Goal: Task Accomplishment & Management: Complete application form

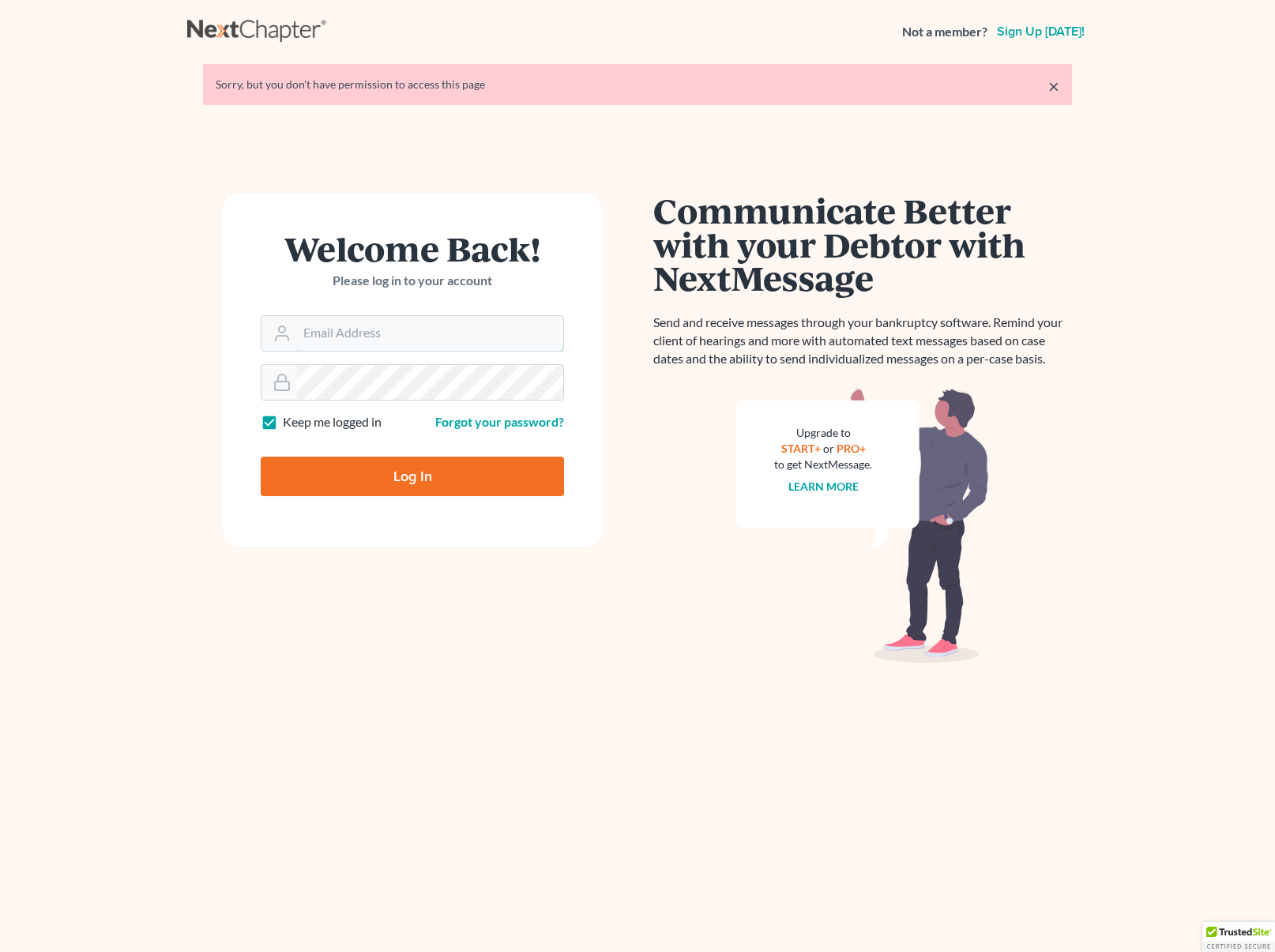
type input "dsolis@bell-law.net"
click at [423, 463] on input "Log In" at bounding box center [412, 476] width 303 height 40
type input "Thinking..."
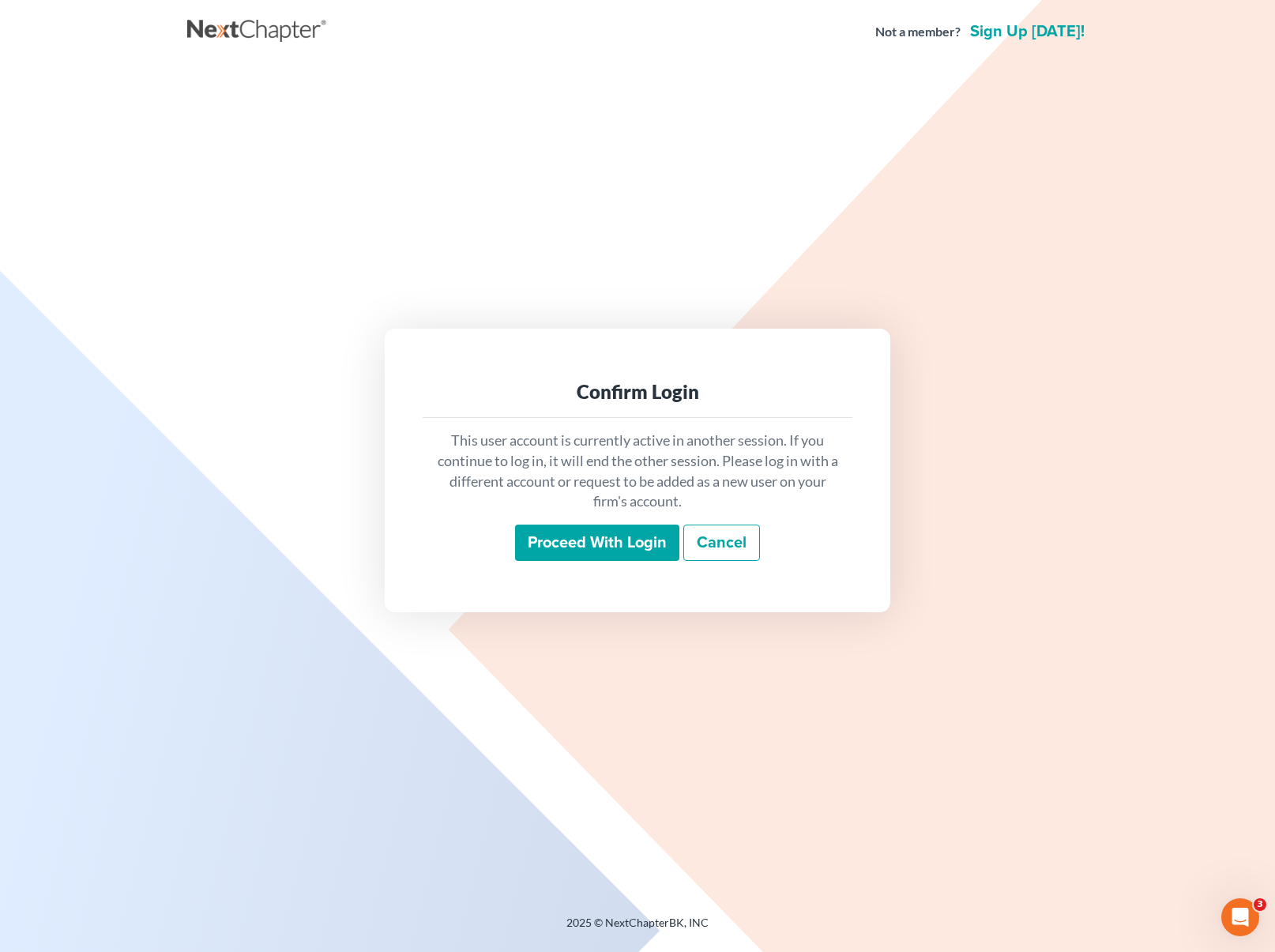
click at [590, 546] on input "Proceed with login" at bounding box center [597, 542] width 165 height 36
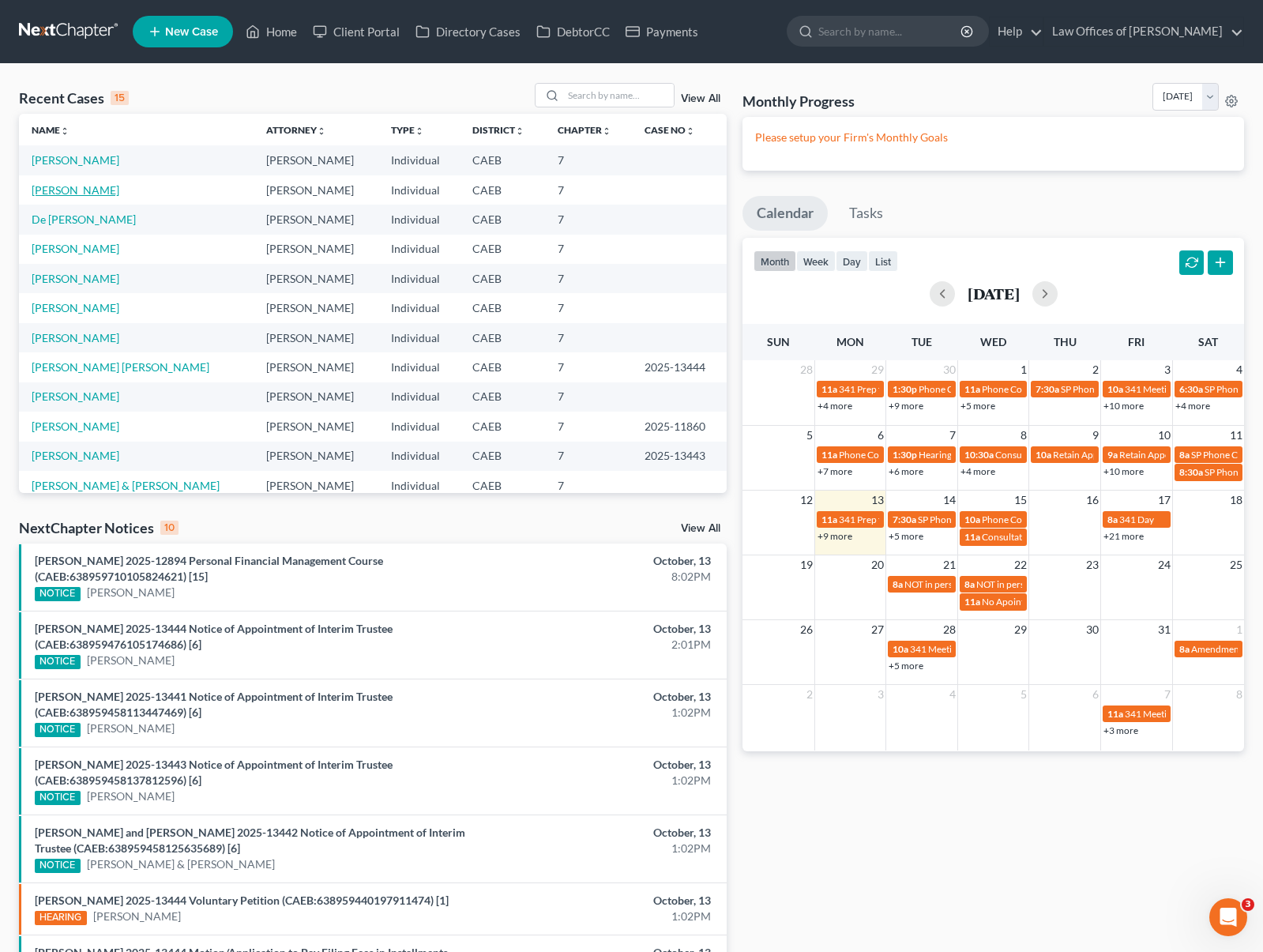
click at [77, 192] on link "Morentin, Lilia" at bounding box center [75, 190] width 88 height 14
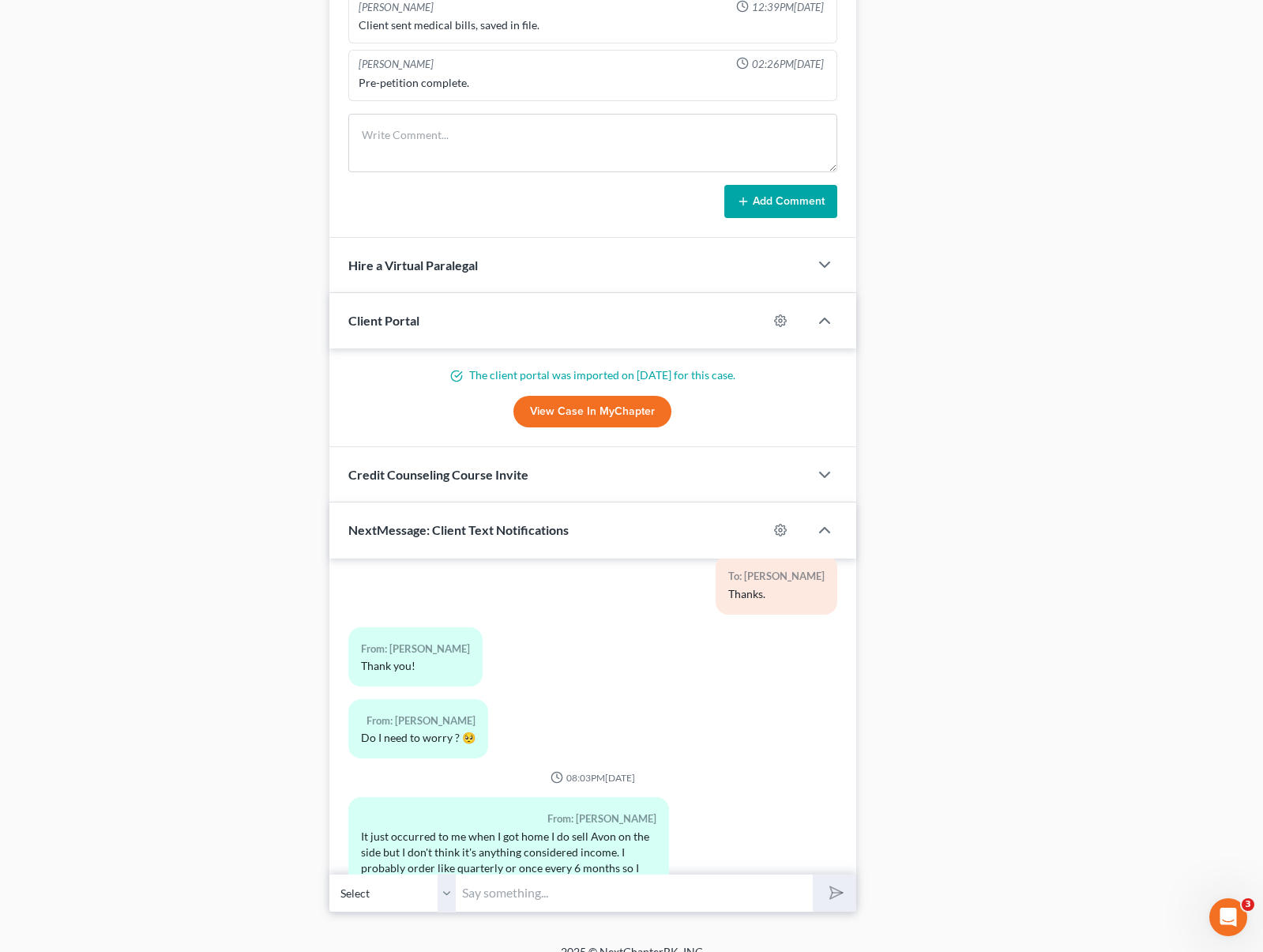
scroll to position [1197, 0]
click at [553, 877] on input "text" at bounding box center [634, 894] width 357 height 39
type input "Don 't worry about it then."
click at [813, 875] on button "submit" at bounding box center [835, 894] width 44 height 37
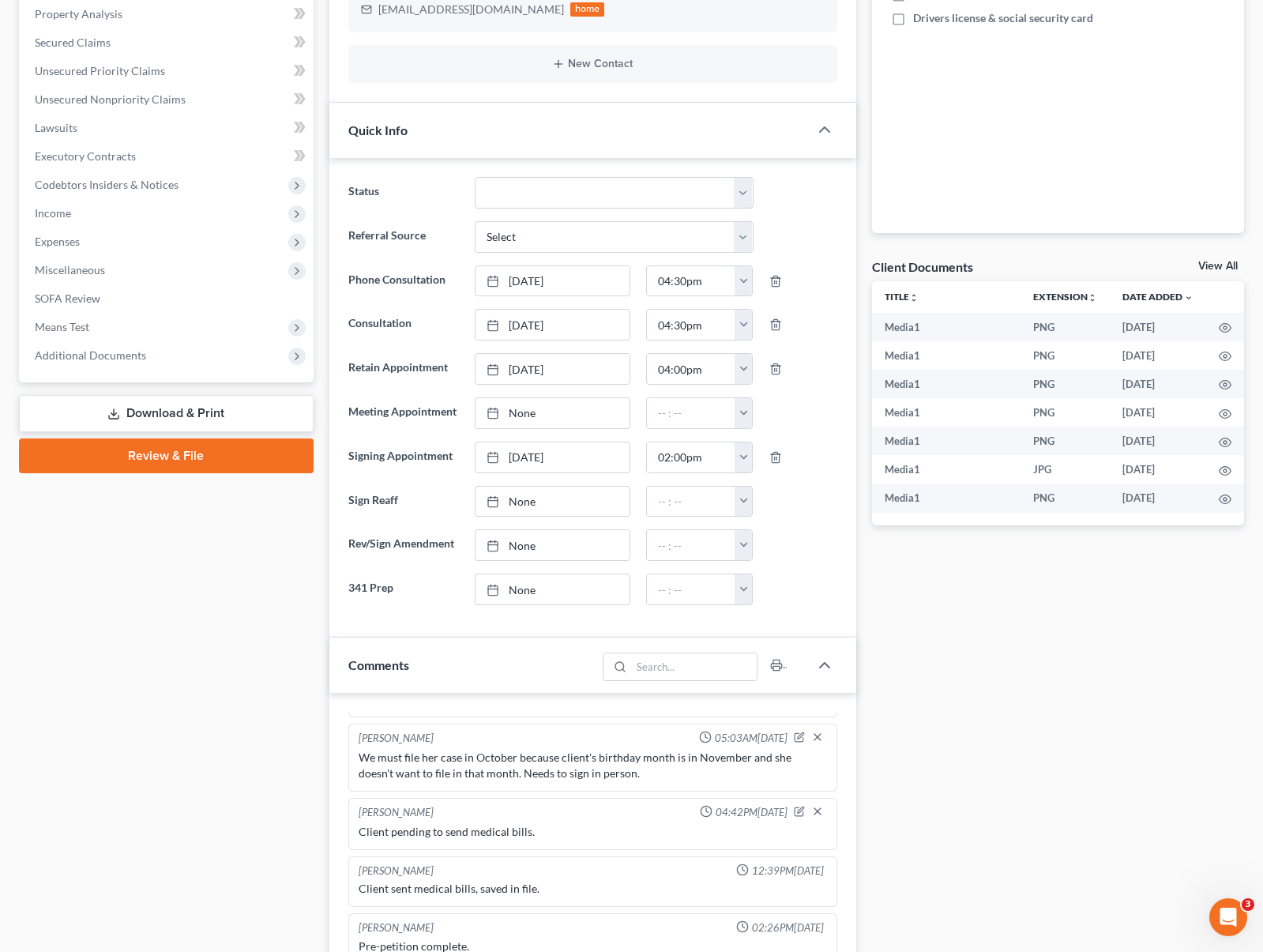
scroll to position [0, 0]
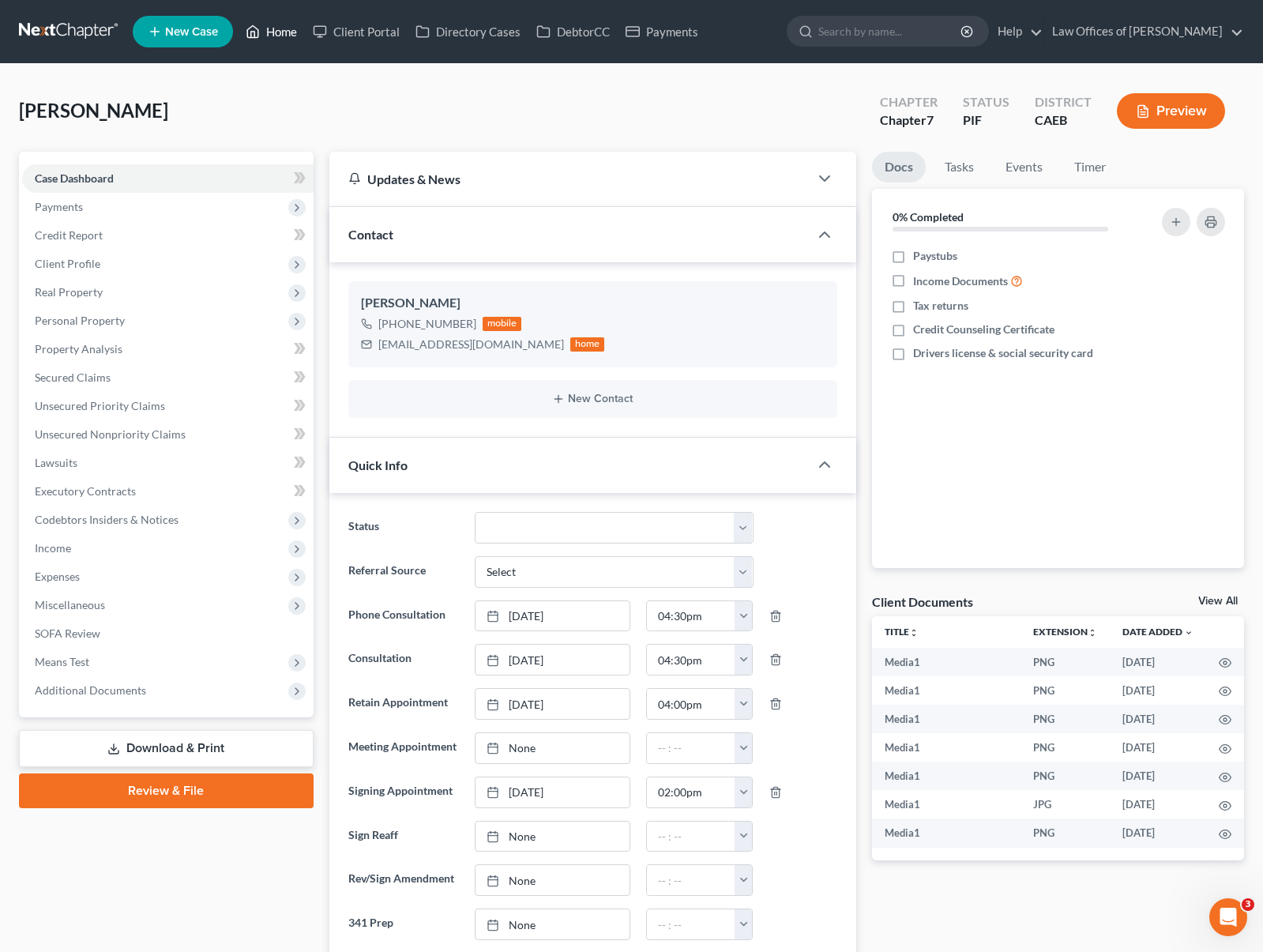
click at [267, 36] on link "Home" at bounding box center [271, 31] width 67 height 28
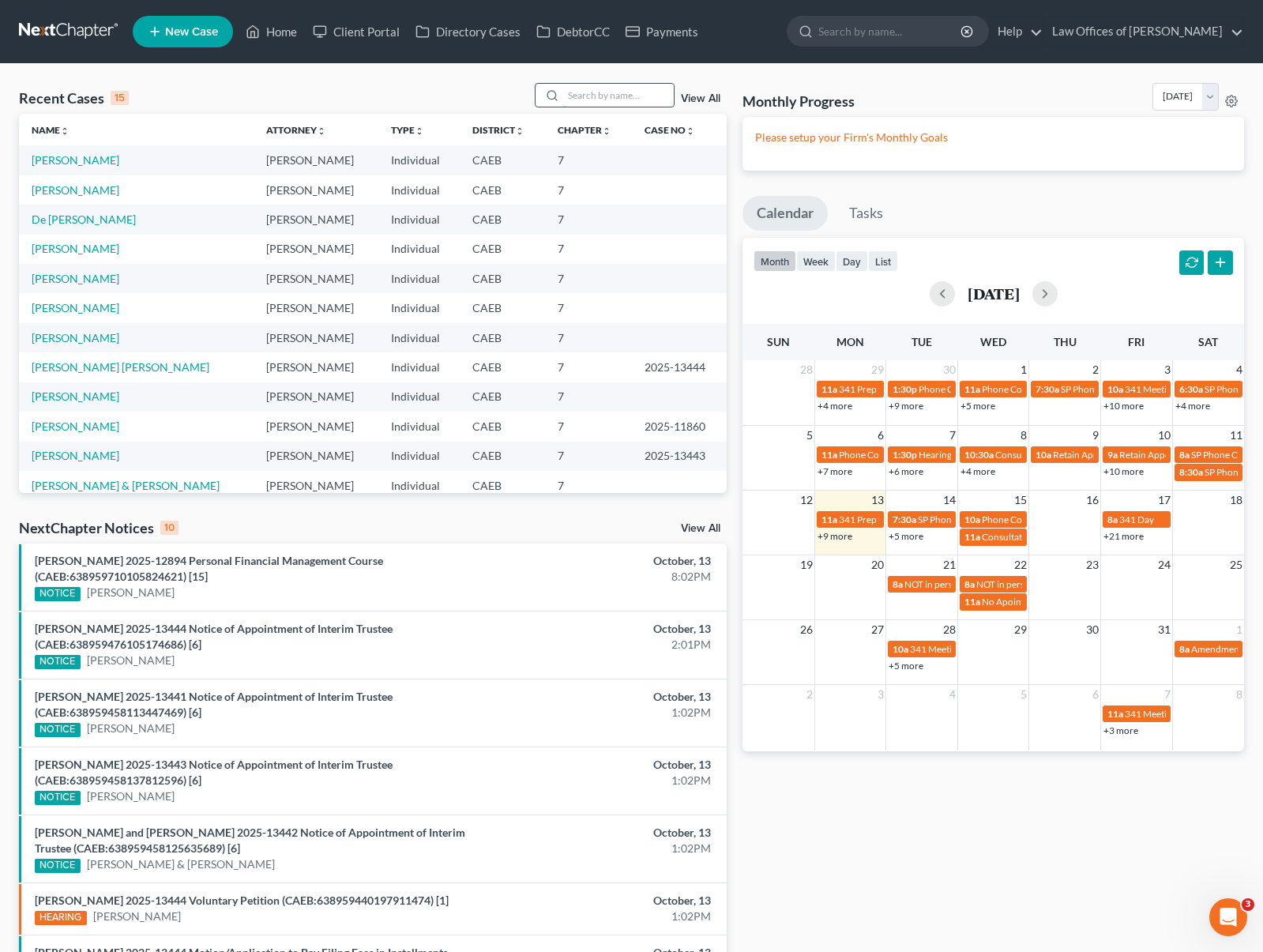
click at [601, 87] on input "search" at bounding box center [618, 95] width 110 height 23
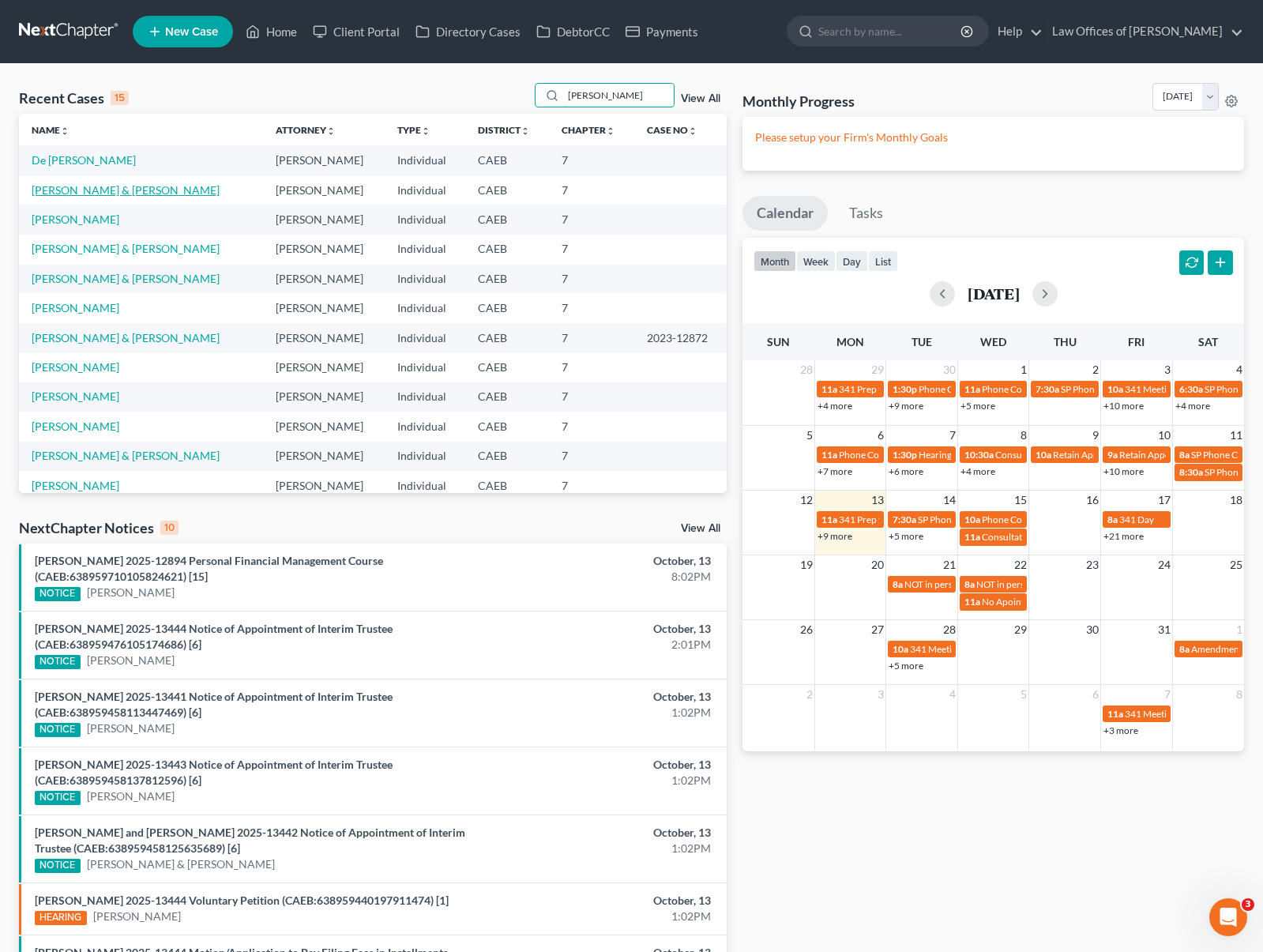
type input "Mora"
click at [50, 191] on link "Mora, Luis & Sally" at bounding box center [126, 190] width 188 height 14
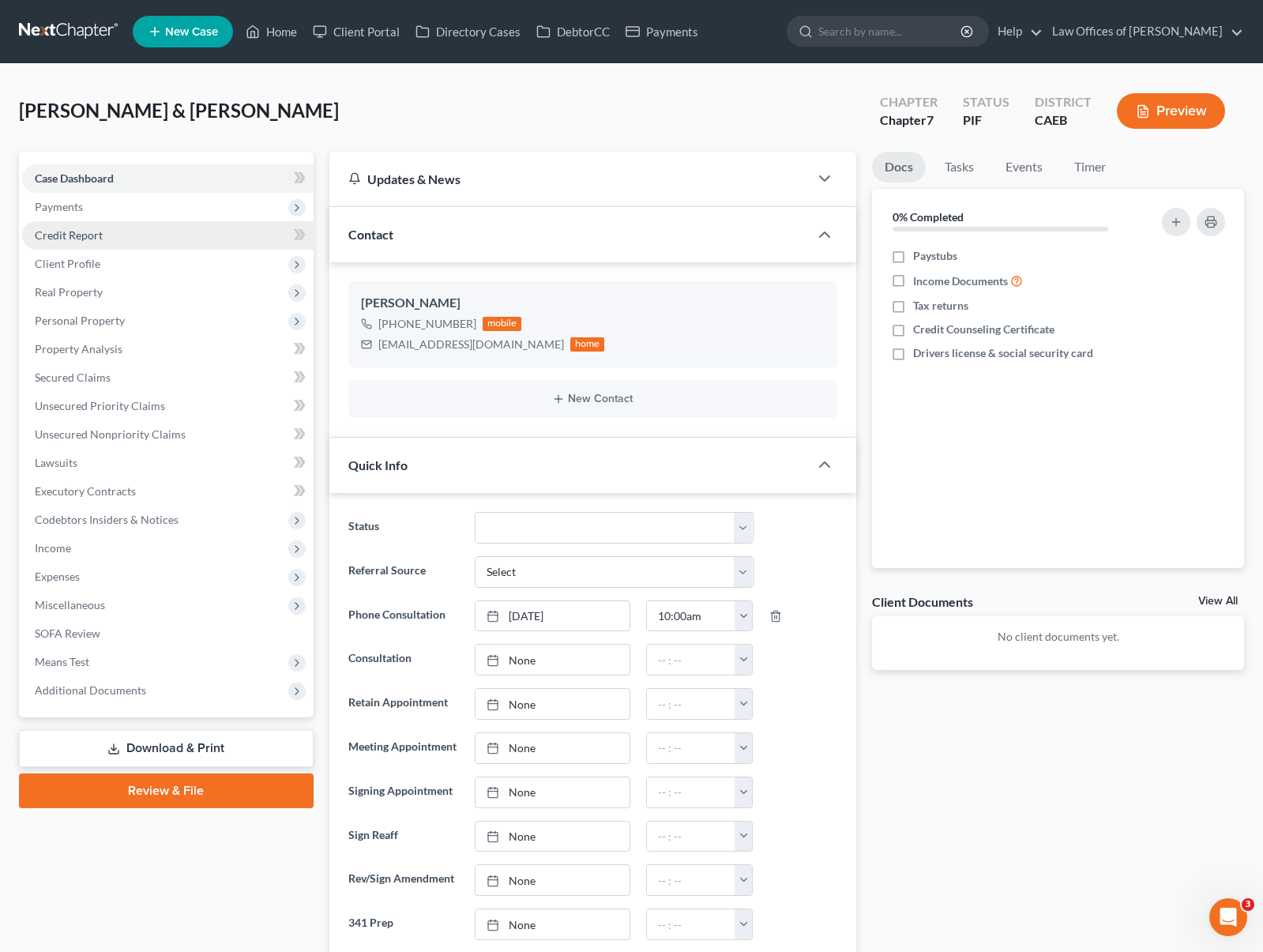
click at [109, 237] on link "Credit Report" at bounding box center [167, 235] width 291 height 28
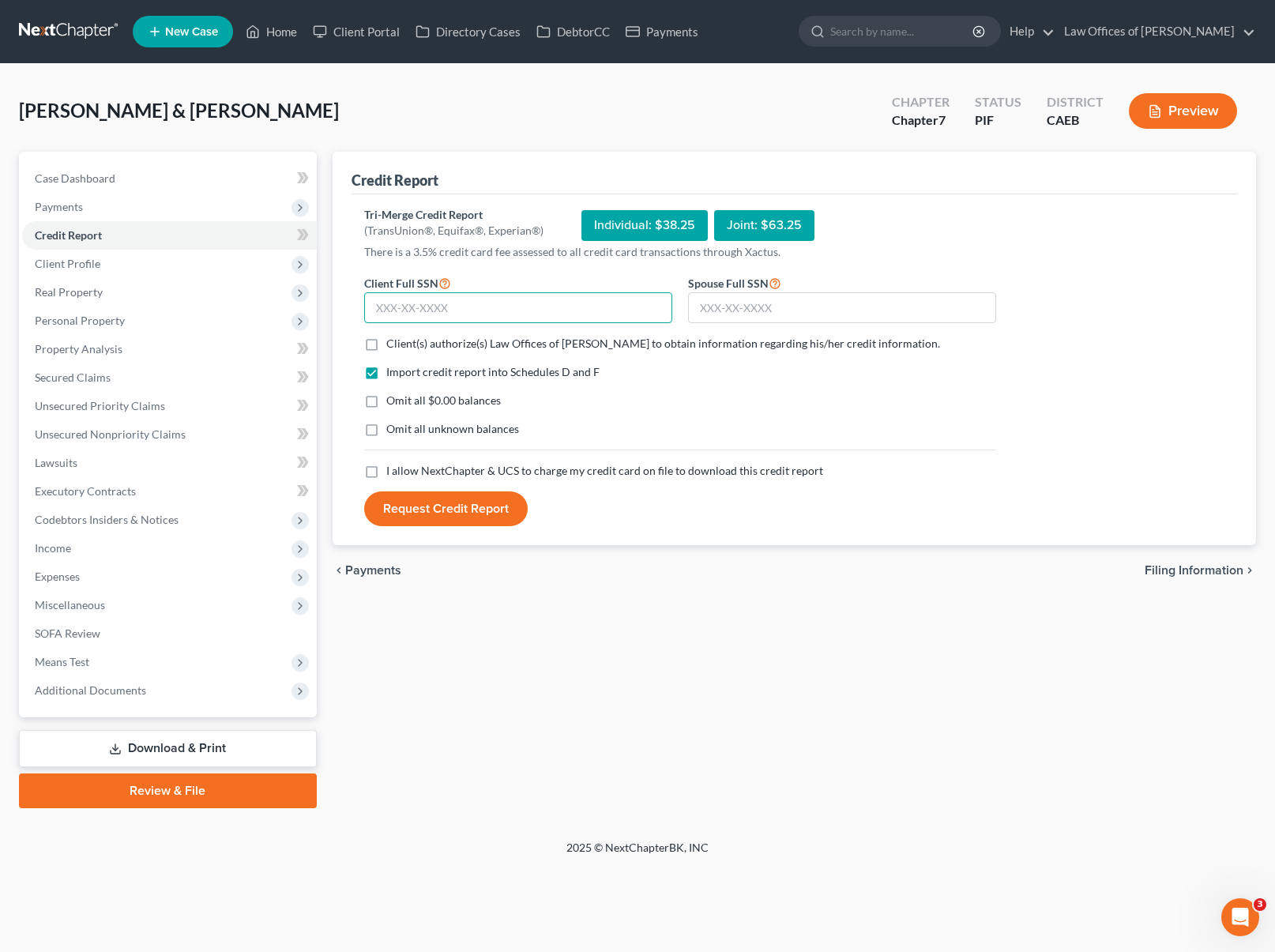
click at [496, 315] on input "text" at bounding box center [518, 307] width 308 height 32
click at [488, 311] on input "text" at bounding box center [518, 307] width 308 height 32
type input "623-52-0421"
type input "606-20-2683"
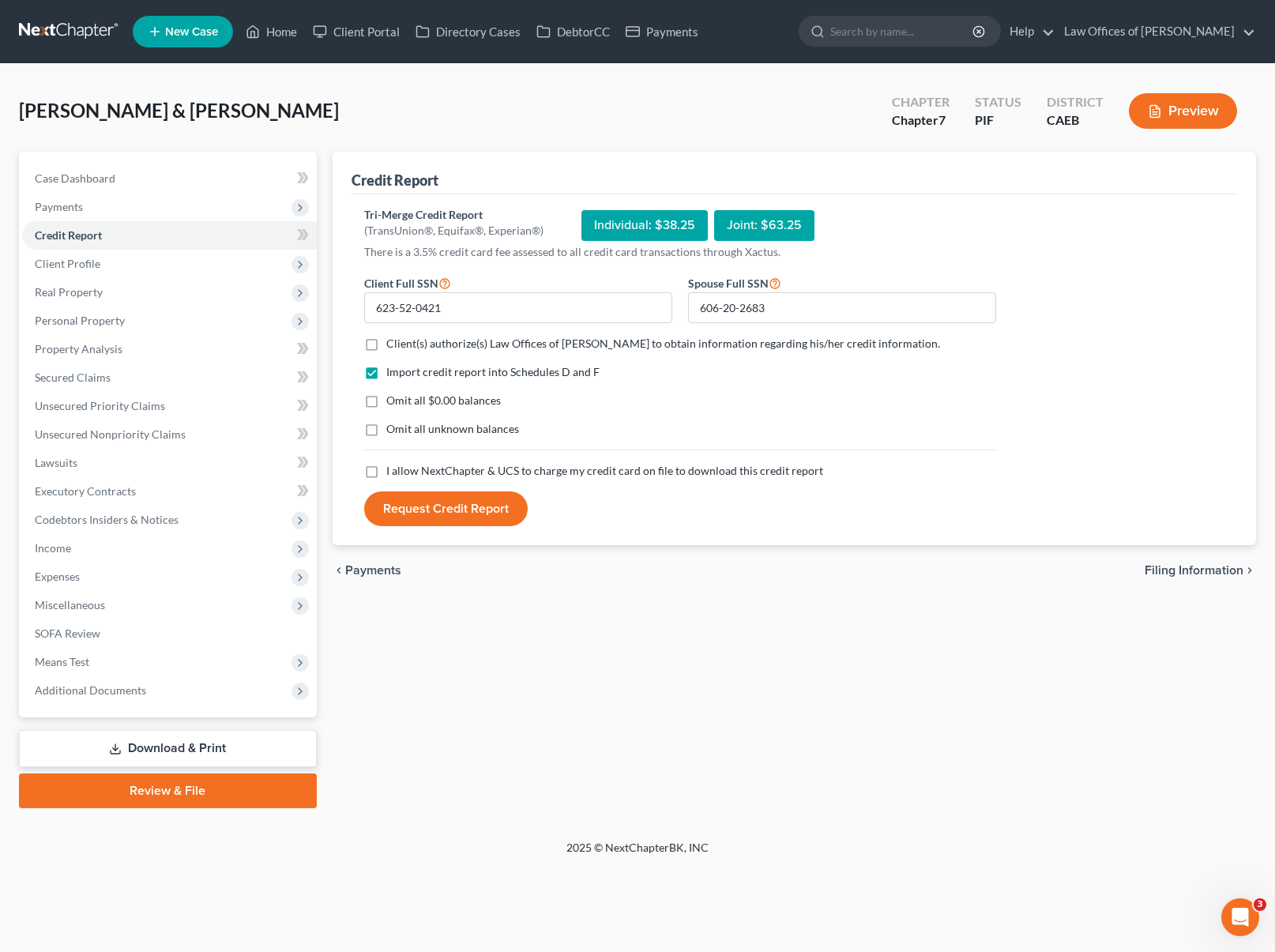
click at [386, 342] on label "Client(s) authorize(s) Law Offices of Scott Bell to obtain information regardin…" at bounding box center [663, 343] width 554 height 15
click at [393, 342] on input "Client(s) authorize(s) Law Offices of Scott Bell to obtain information regardin…" at bounding box center [397, 341] width 11 height 11
checkbox input "true"
click at [386, 403] on label "Omit all $0.00 balances" at bounding box center [443, 400] width 114 height 15
click at [393, 403] on input "Omit all $0.00 balances" at bounding box center [397, 397] width 11 height 11
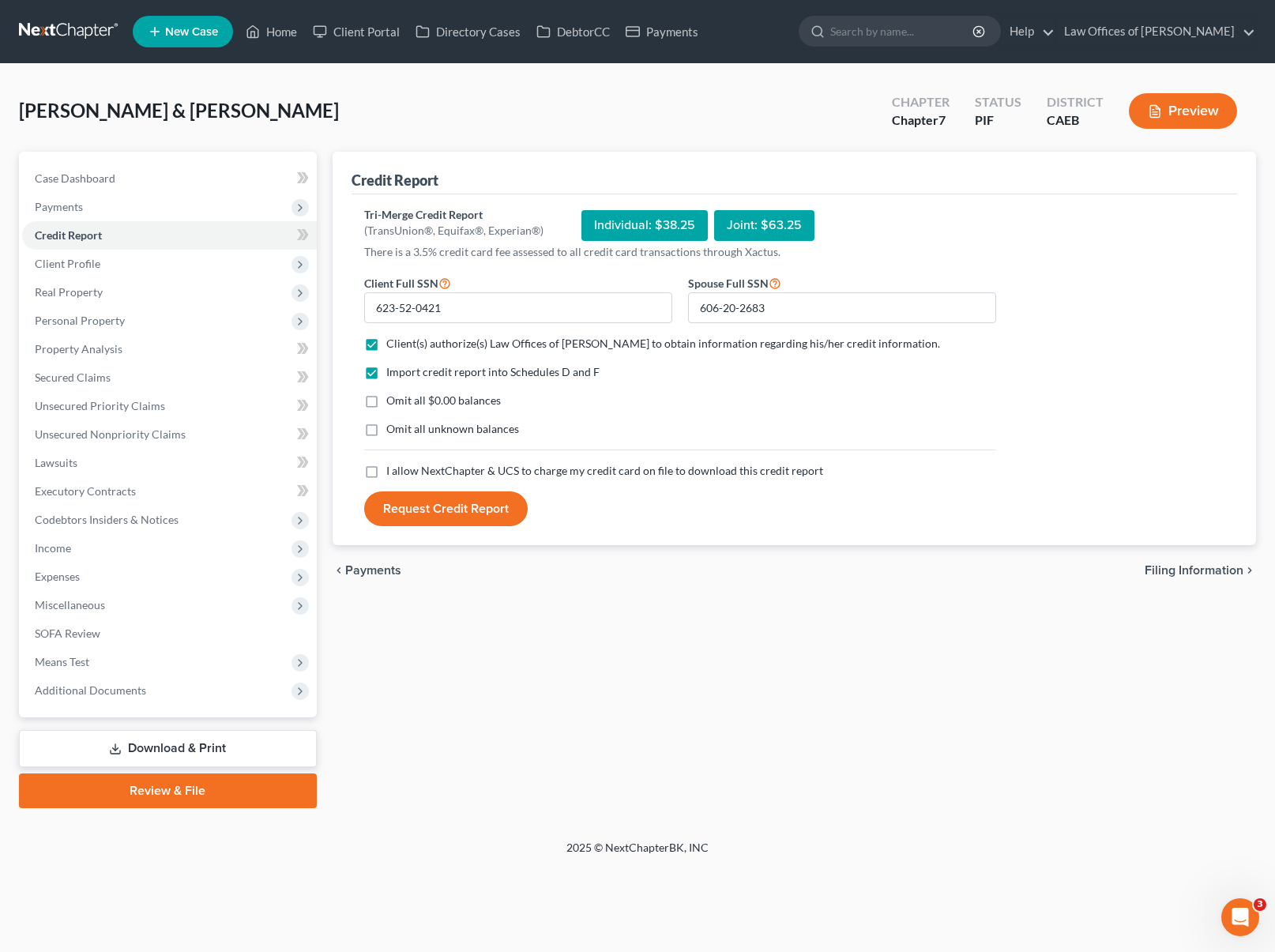
checkbox input "true"
click at [386, 469] on label "I allow NextChapter & UCS to charge my credit card on file to download this cre…" at bounding box center [604, 470] width 437 height 15
click at [393, 469] on input "I allow NextChapter & UCS to charge my credit card on file to download this cre…" at bounding box center [397, 468] width 11 height 11
checkbox input "true"
click at [460, 501] on button "Request Credit Report" at bounding box center [446, 508] width 164 height 35
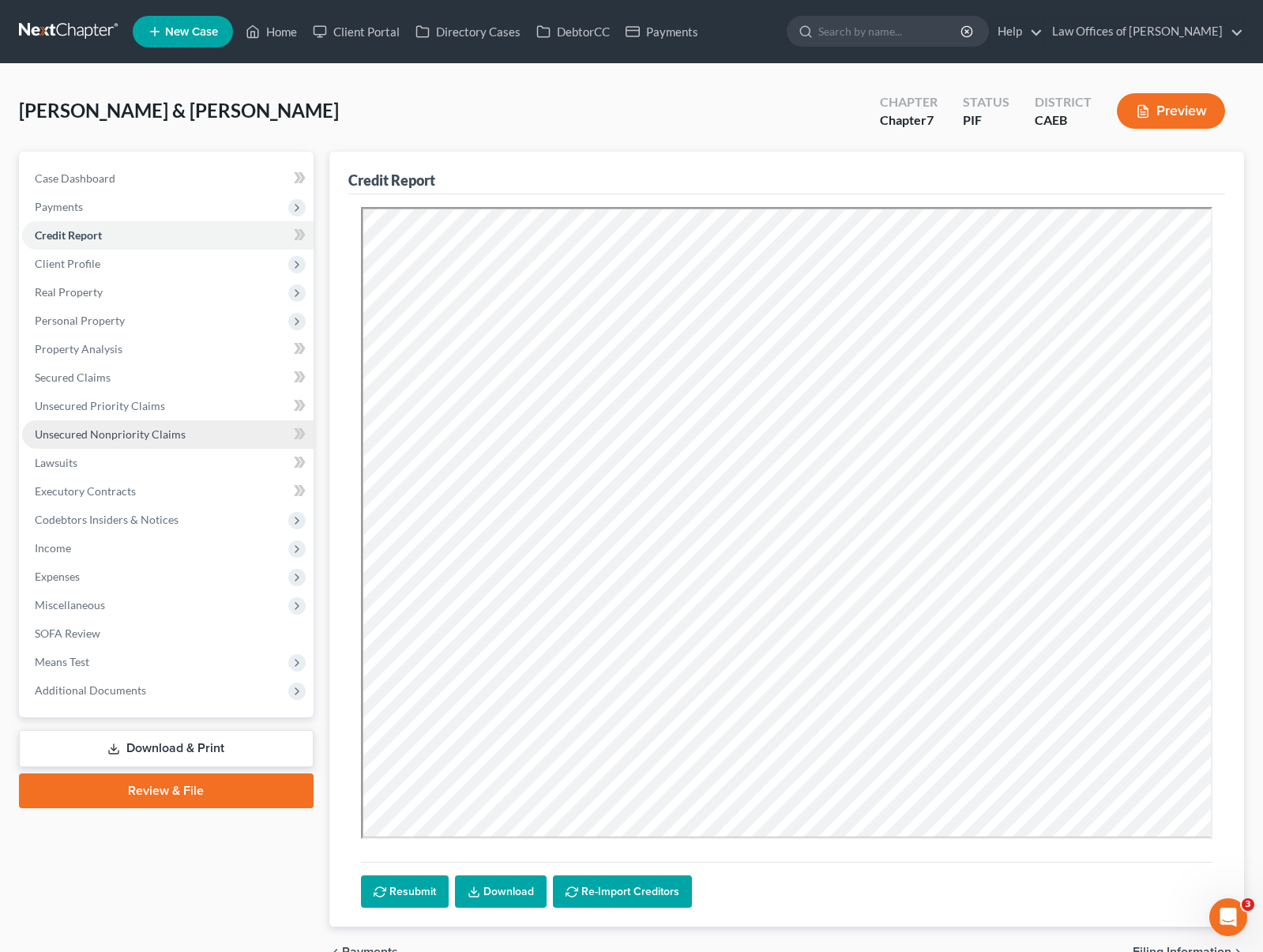
click at [101, 438] on span "Unsecured Nonpriority Claims" at bounding box center [110, 434] width 151 height 14
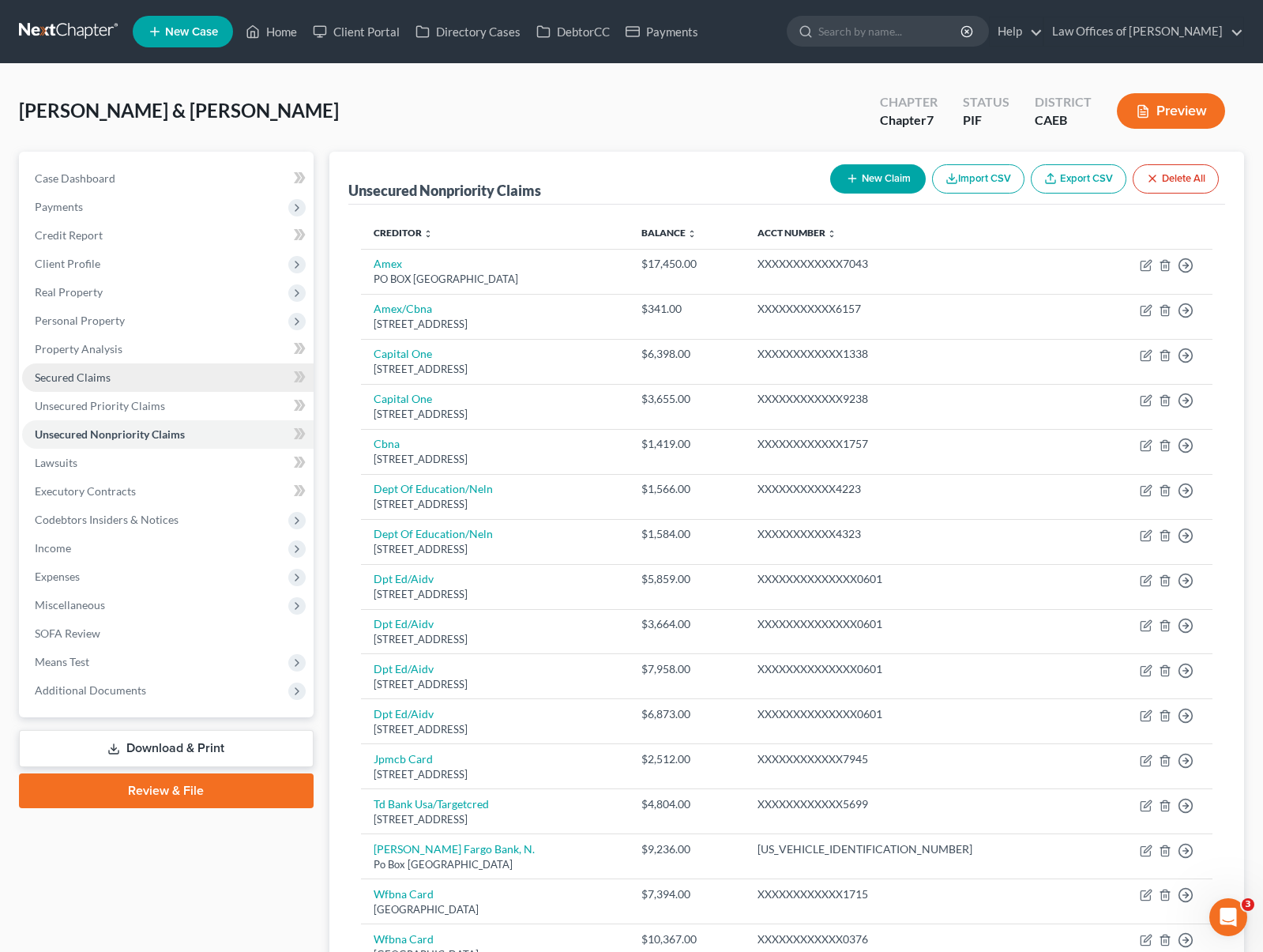
click at [139, 371] on link "Secured Claims" at bounding box center [167, 377] width 291 height 28
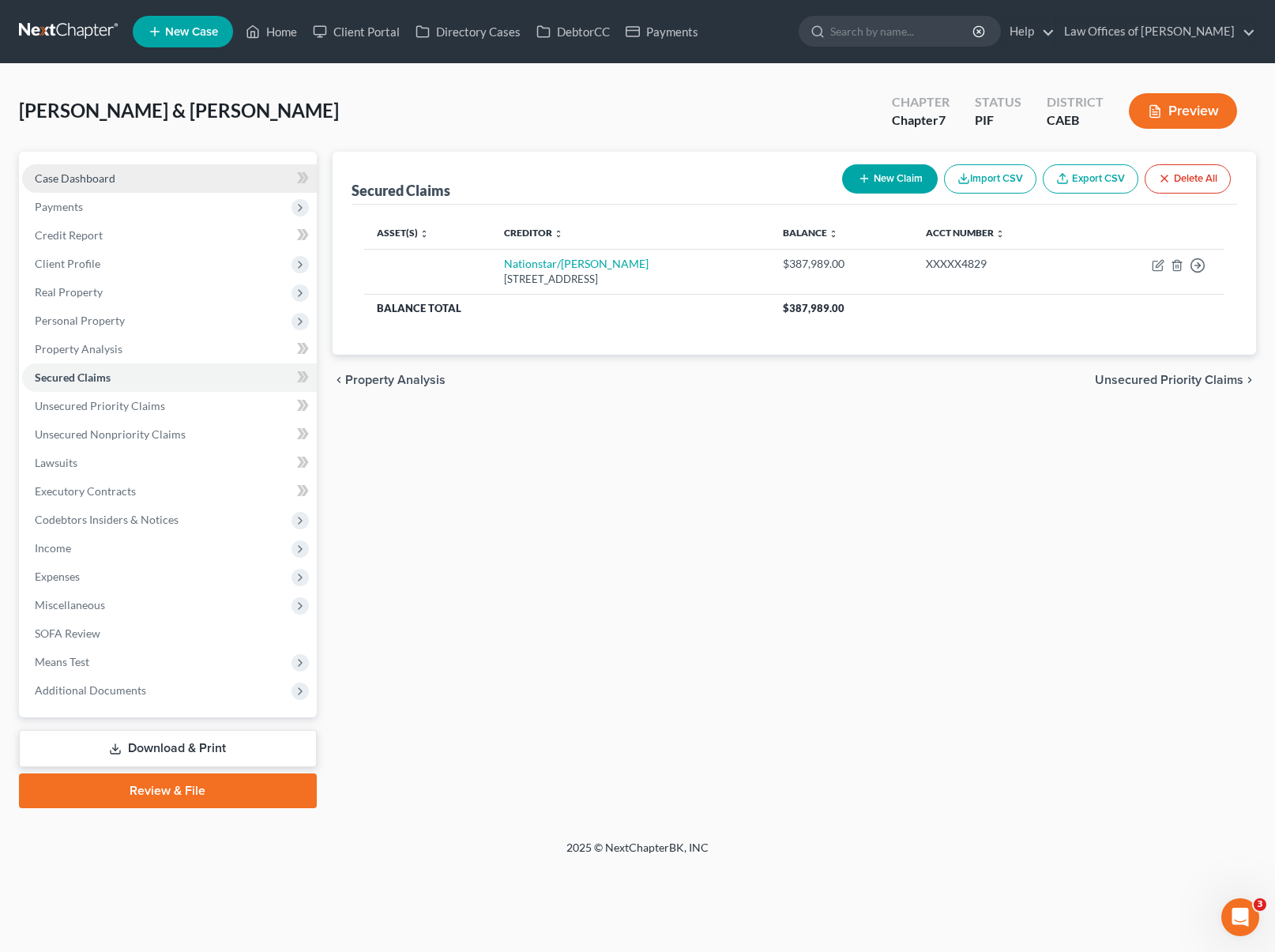
click at [152, 178] on link "Case Dashboard" at bounding box center [169, 178] width 294 height 28
